Goal: Find specific page/section: Find specific page/section

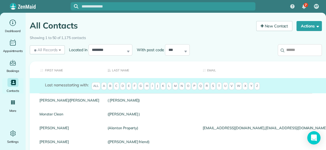
click at [291, 50] on input "search" at bounding box center [300, 50] width 44 height 12
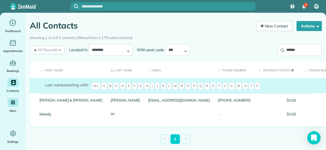
type input "******"
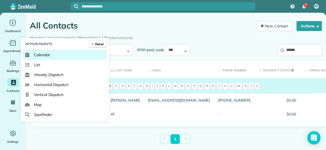
click at [37, 53] on span "Calendar" at bounding box center [42, 55] width 16 height 6
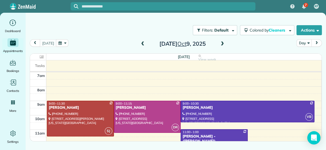
click at [57, 47] on div "[DATE] Day [DATE]" at bounding box center [176, 44] width 292 height 10
click at [61, 42] on button "button" at bounding box center [62, 42] width 13 height 7
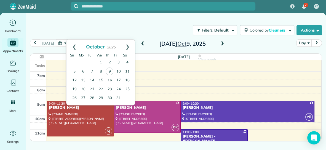
click at [128, 64] on link "4" at bounding box center [127, 62] width 9 height 9
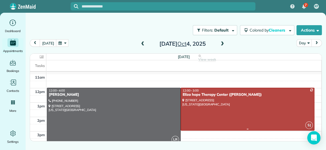
scroll to position [56, 0]
